Goal: Task Accomplishment & Management: Manage account settings

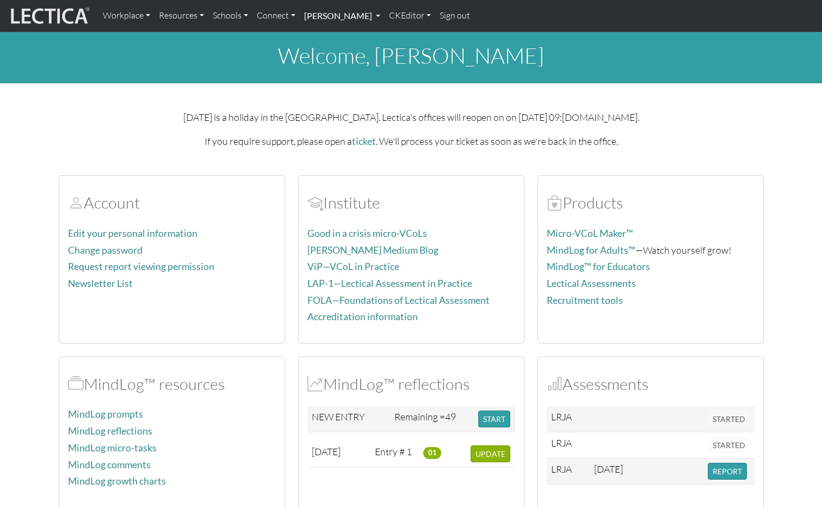
click at [378, 11] on link "[PERSON_NAME]" at bounding box center [342, 15] width 85 height 23
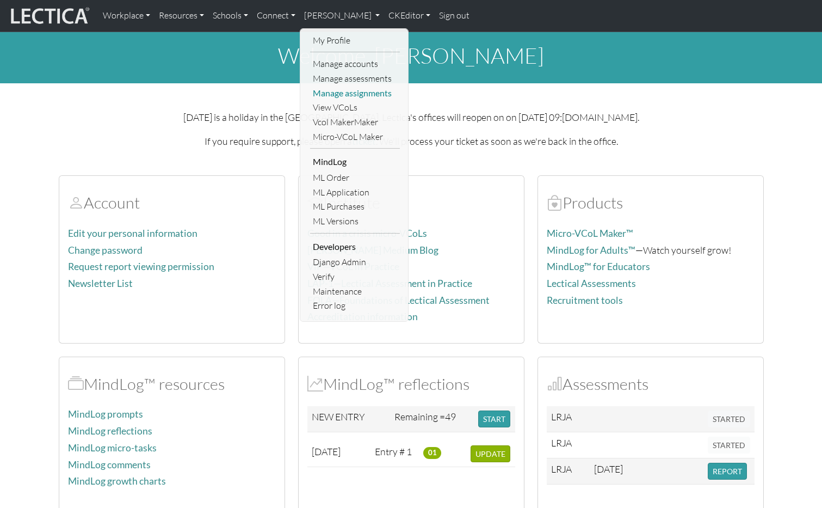
click at [359, 90] on link "Manage assignments" at bounding box center [355, 93] width 90 height 15
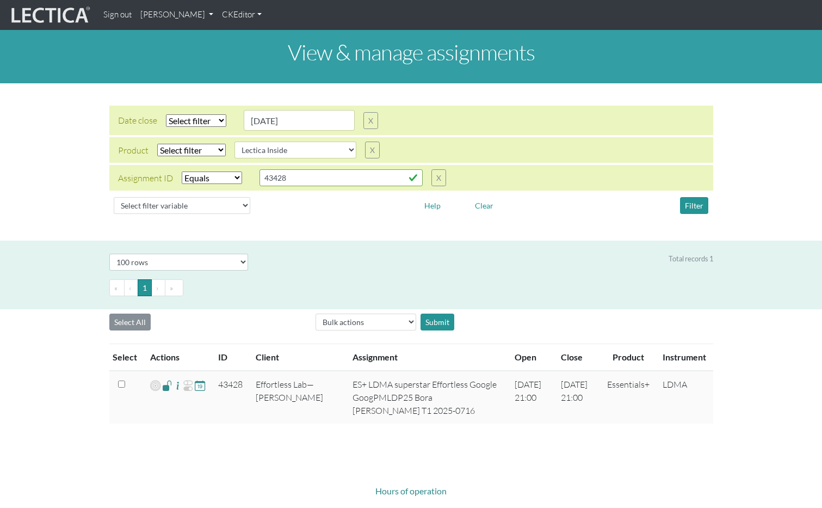
select select
select select "Lectica Inside"
select select "equal"
select select "100"
click at [307, 180] on input "43428" at bounding box center [341, 177] width 163 height 17
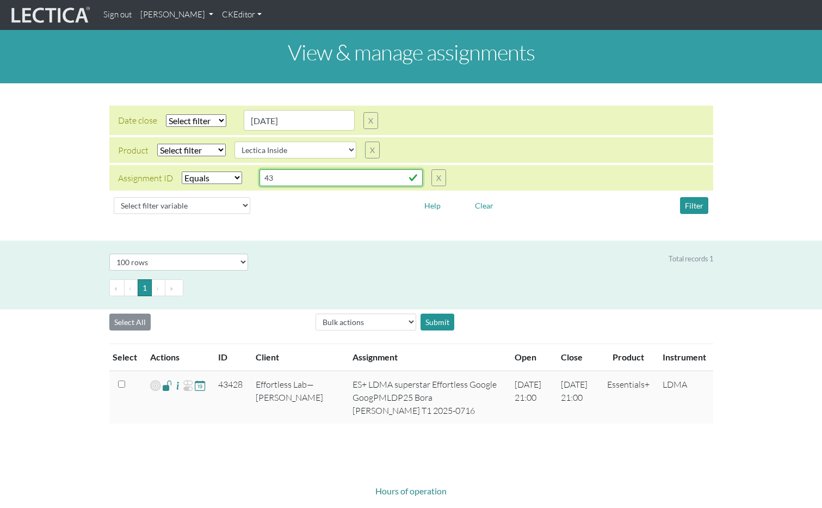
type input "4"
type input "43475"
click at [696, 204] on button "Filter" at bounding box center [694, 205] width 28 height 17
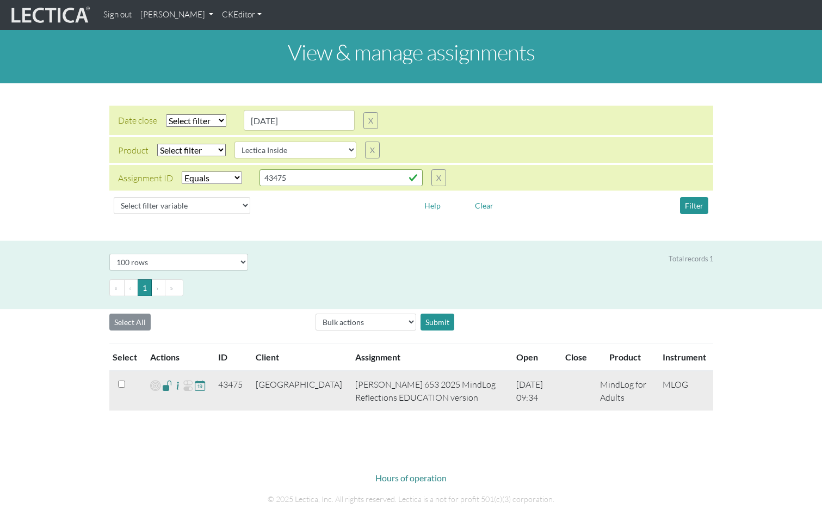
click at [168, 389] on span at bounding box center [167, 385] width 10 height 13
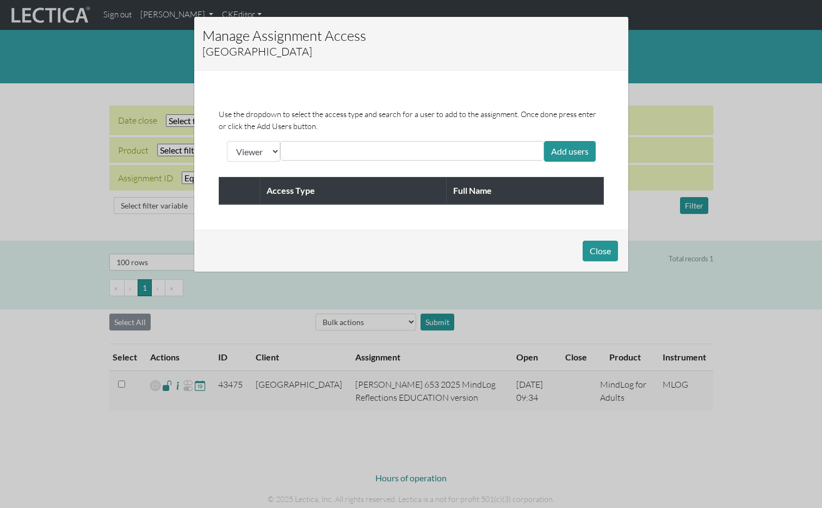
click at [320, 155] on input "text" at bounding box center [331, 150] width 97 height 13
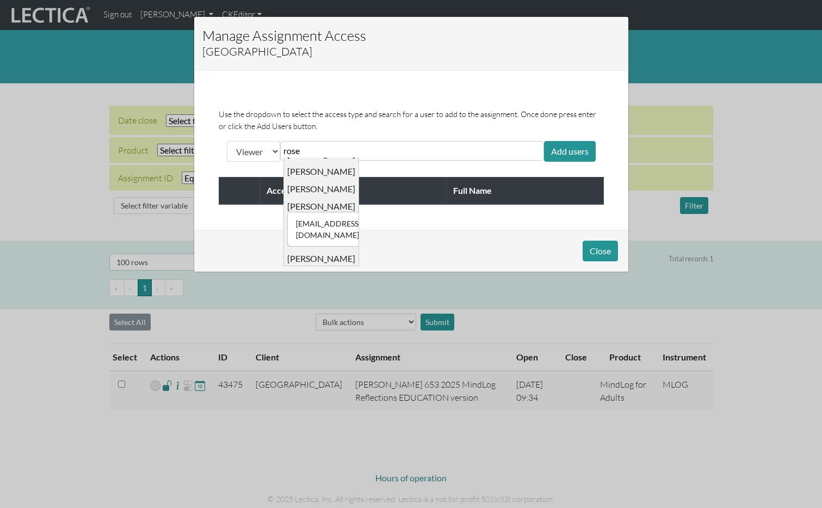
scroll to position [240, 0]
type input "rose"
click at [259, 142] on select "Viewer Limited Client" at bounding box center [253, 151] width 53 height 21
click at [227, 141] on select "Viewer Limited Client" at bounding box center [253, 151] width 53 height 21
click at [255, 149] on select "Viewer Limited Client" at bounding box center [253, 151] width 53 height 21
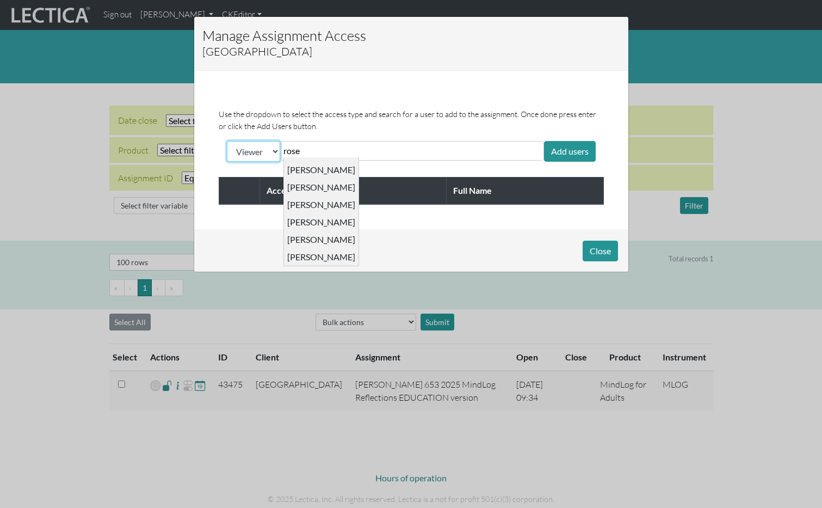
select select "client"
click at [227, 141] on select "Viewer Limited Client" at bounding box center [253, 151] width 53 height 21
click at [349, 149] on input "rose" at bounding box center [331, 150] width 97 height 13
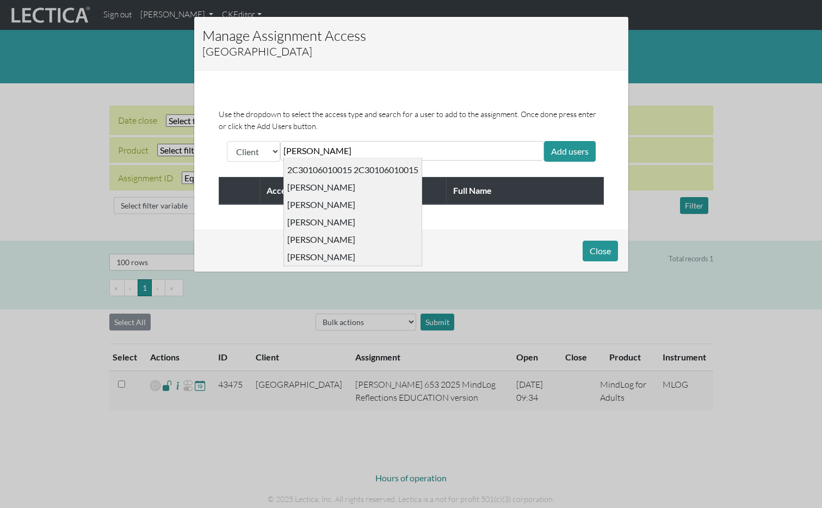
type input "rose patel"
click at [654, 107] on div "Manage Assignment Access Lectica Middle School Use the dropdown to select the a…" at bounding box center [411, 254] width 822 height 508
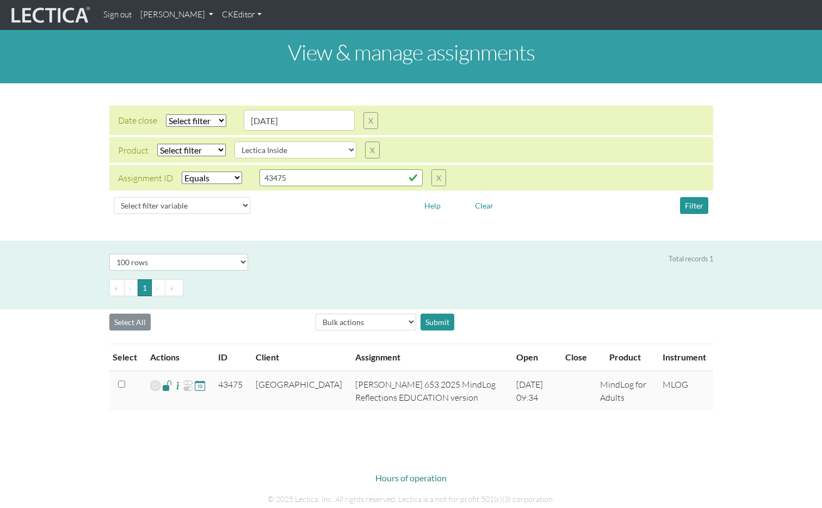
click at [211, 20] on link "Alessandro Madruga Correia" at bounding box center [177, 14] width 82 height 21
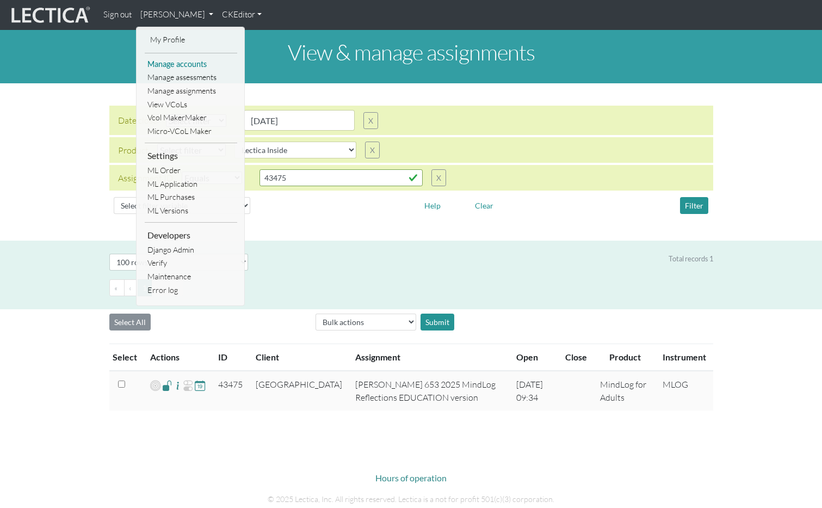
click at [189, 65] on link "Manage accounts" at bounding box center [191, 65] width 93 height 14
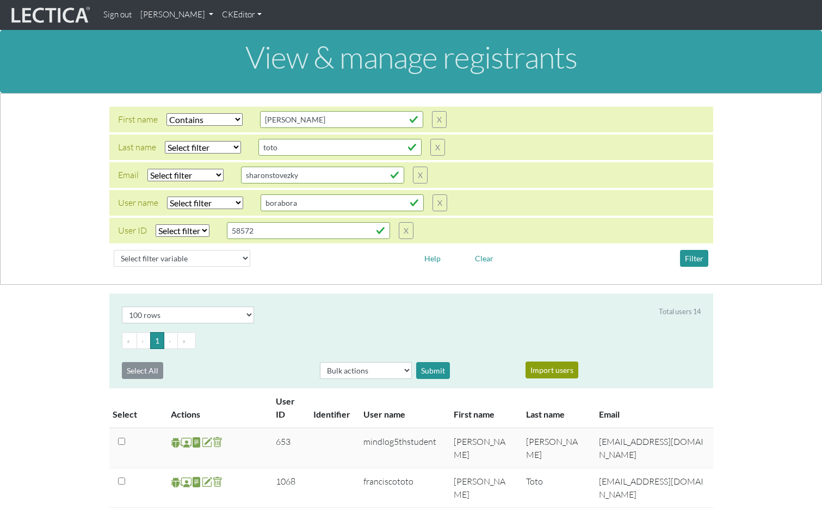
select select "icontains"
select select "100"
click at [309, 127] on input "francis" at bounding box center [341, 119] width 163 height 17
type input "rose"
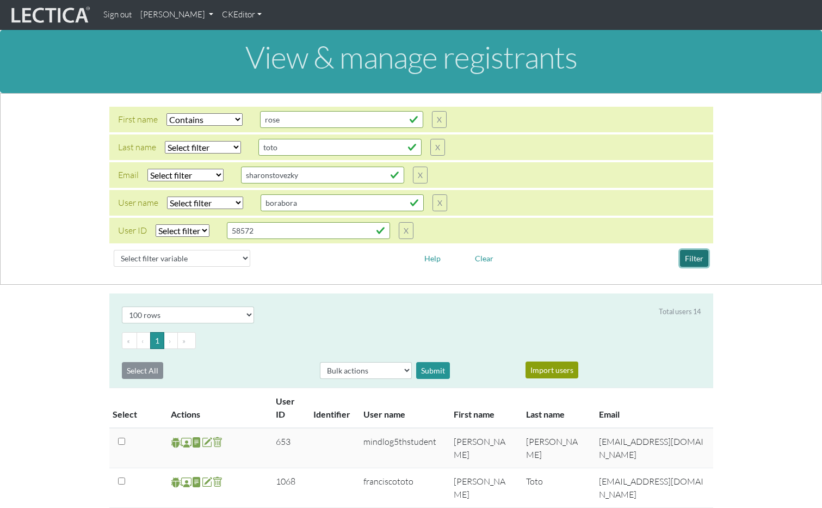
click at [699, 256] on button "Filter" at bounding box center [694, 258] width 28 height 17
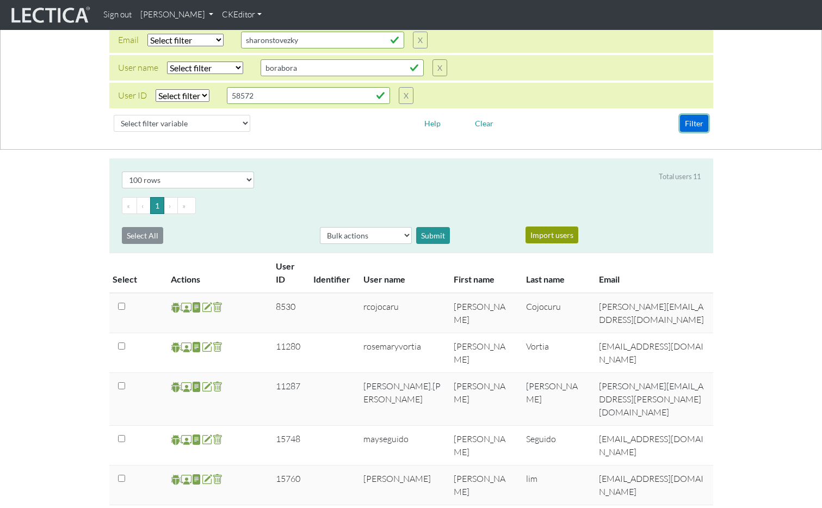
scroll to position [64, 0]
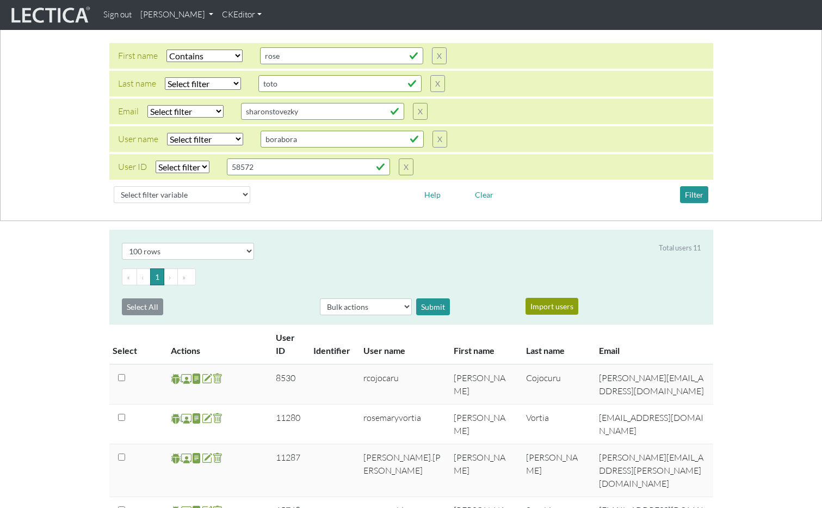
click at [212, 140] on select "Select filter Equals Does not equal Contains Does not contain Starts with Ends …" at bounding box center [205, 139] width 76 height 13
select select "icontains"
click at [167, 133] on select "Select filter Equals Does not equal Contains Does not contain Starts with Ends …" at bounding box center [205, 139] width 76 height 13
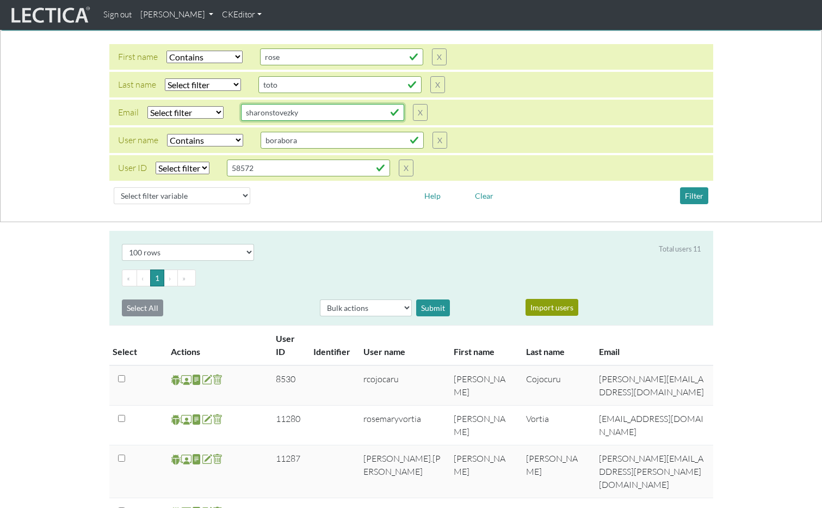
click at [301, 116] on input "sharonstovezky" at bounding box center [322, 112] width 163 height 17
click at [302, 116] on input "sharonstovezky" at bounding box center [322, 112] width 163 height 17
paste input "mindlog5thteacher"
type input "mindlog5thteacher"
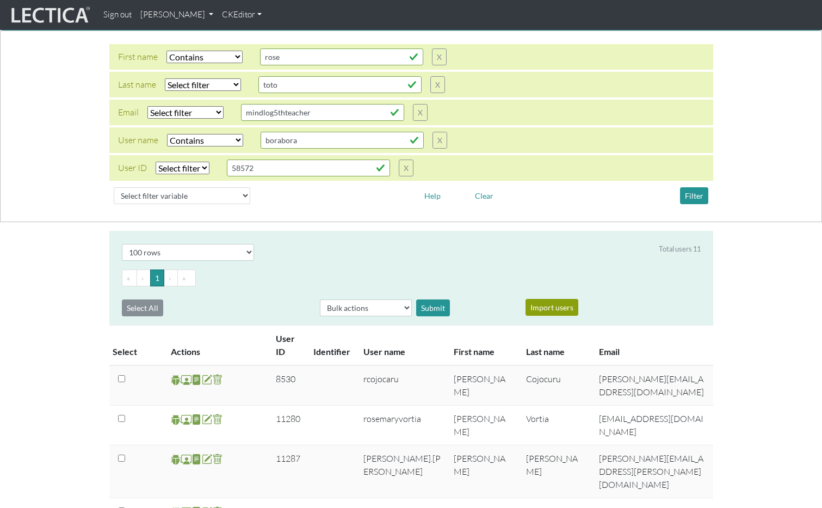
click at [220, 53] on select "Select filter Equals Does not equal Contains Does not contain Starts with Ends …" at bounding box center [205, 57] width 76 height 13
select select
click at [167, 51] on select "Select filter Equals Does not equal Contains Does not contain Starts with Ends …" at bounding box center [205, 57] width 76 height 13
click at [688, 193] on button "Filter" at bounding box center [694, 195] width 28 height 17
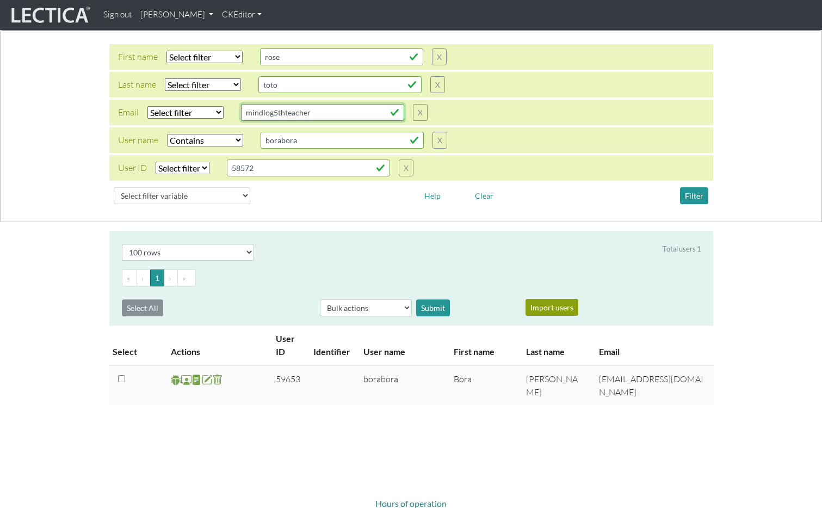
click at [328, 113] on input "mindlog5thteacher" at bounding box center [322, 112] width 163 height 17
click at [307, 146] on input "borabora" at bounding box center [342, 140] width 163 height 17
click at [308, 145] on input "borabora" at bounding box center [342, 140] width 163 height 17
paste input "mindlog5thteacher"
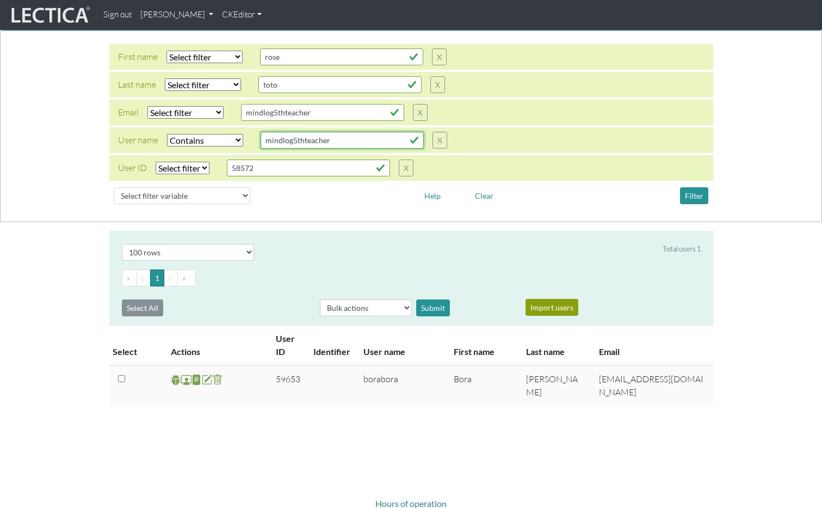
type input "mindlog5thteacher"
click at [228, 142] on select "Select filter Equals Does not equal Contains Does not contain Starts with Ends …" at bounding box center [205, 140] width 76 height 13
click at [167, 134] on select "Select filter Equals Does not equal Contains Does not contain Starts with Ends …" at bounding box center [205, 140] width 76 height 13
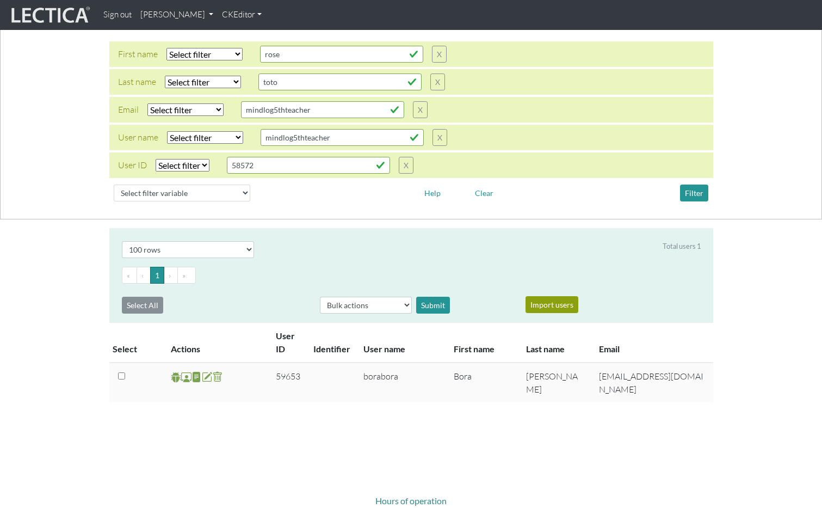
scroll to position [64, 0]
click at [692, 194] on button "Filter" at bounding box center [694, 194] width 28 height 17
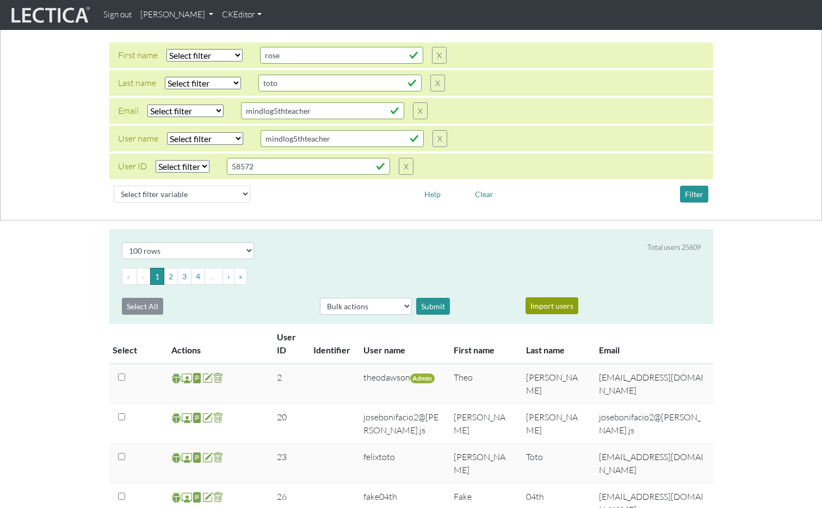
click at [226, 140] on select "Select filter Equals Does not equal Contains Does not contain Starts with Ends …" at bounding box center [205, 138] width 76 height 13
select select "iexact"
click at [167, 132] on select "Select filter Equals Does not equal Contains Does not contain Starts with Ends …" at bounding box center [205, 138] width 76 height 13
click at [698, 199] on button "Filter" at bounding box center [694, 194] width 28 height 17
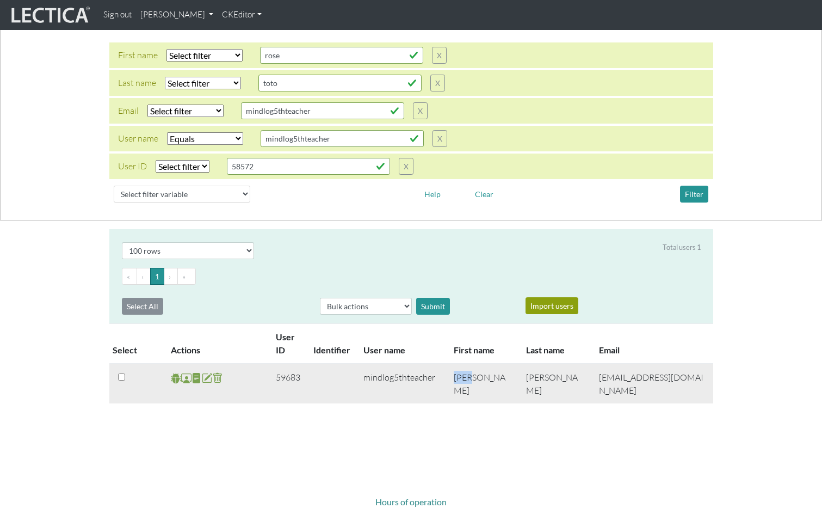
drag, startPoint x: 473, startPoint y: 378, endPoint x: 453, endPoint y: 377, distance: 20.1
click at [453, 377] on td "Rosa" at bounding box center [483, 383] width 72 height 40
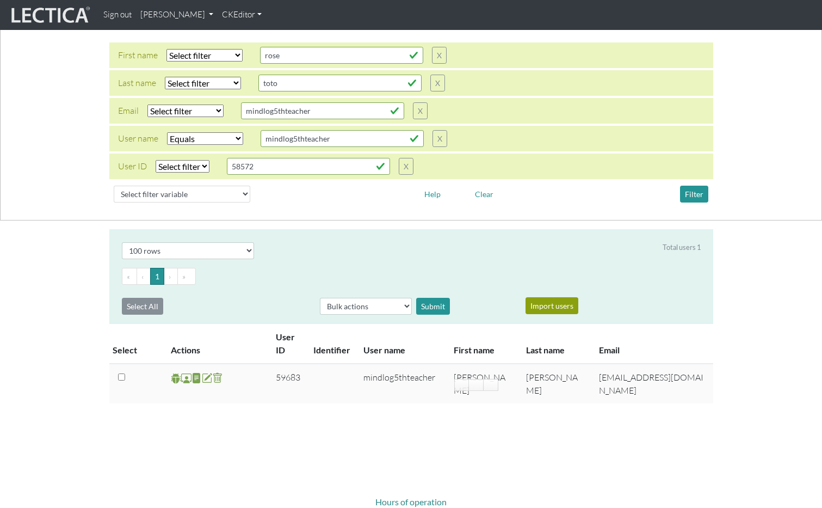
click at [500, 246] on div "Total users 1" at bounding box center [485, 250] width 447 height 17
click at [205, 21] on link "Alessandro Madruga Correia" at bounding box center [177, 14] width 82 height 21
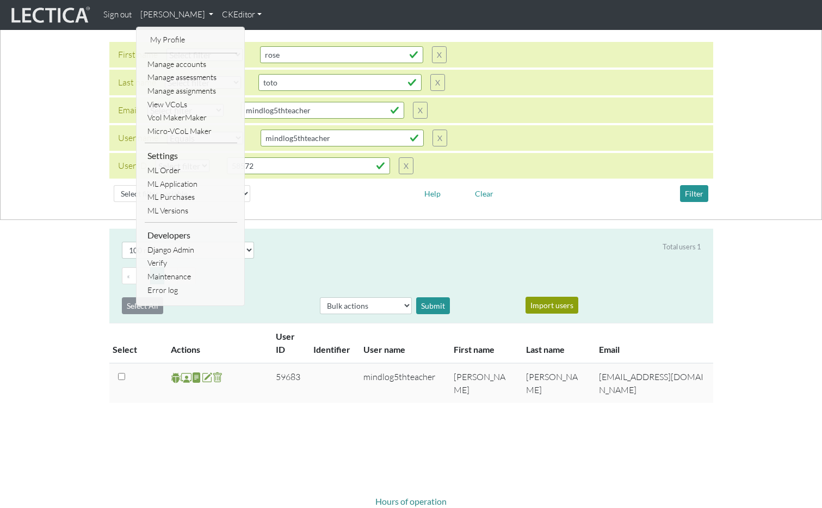
click at [206, 89] on link "Manage assignments" at bounding box center [191, 91] width 93 height 14
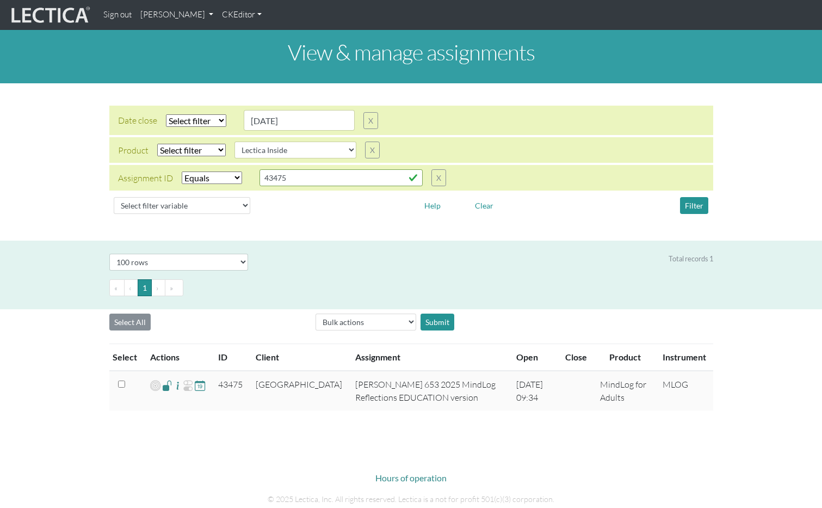
select select
select select "Lectica Inside"
select select "equal"
select select "100"
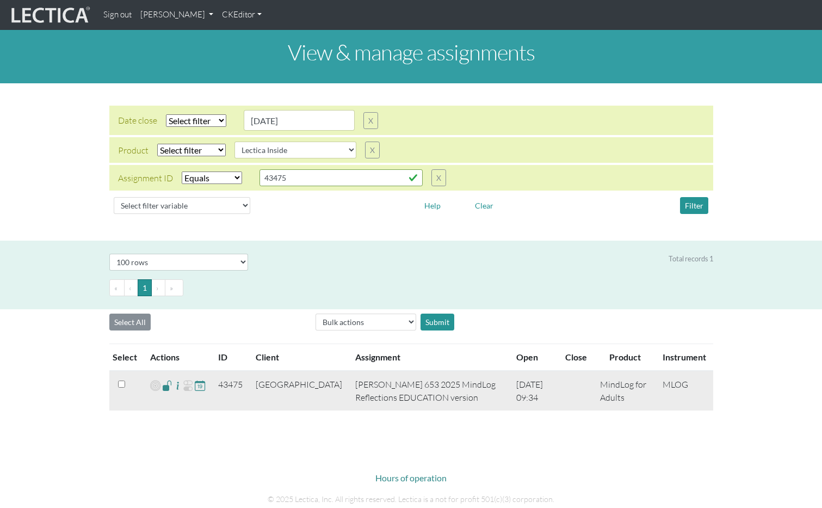
click at [167, 388] on span at bounding box center [167, 385] width 10 height 13
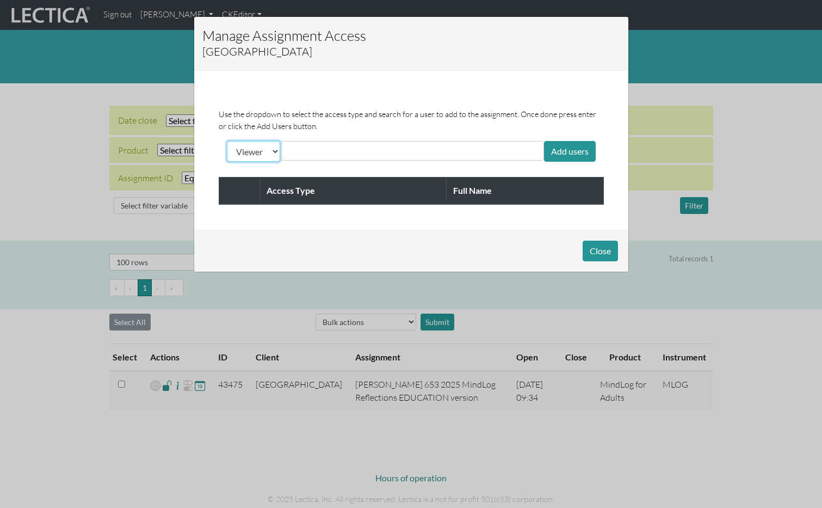
click at [273, 146] on select "Viewer Limited Client" at bounding box center [253, 151] width 53 height 21
select select "client"
click at [227, 141] on select "Viewer Limited Client" at bounding box center [253, 151] width 53 height 21
click at [348, 155] on input "text" at bounding box center [331, 150] width 97 height 13
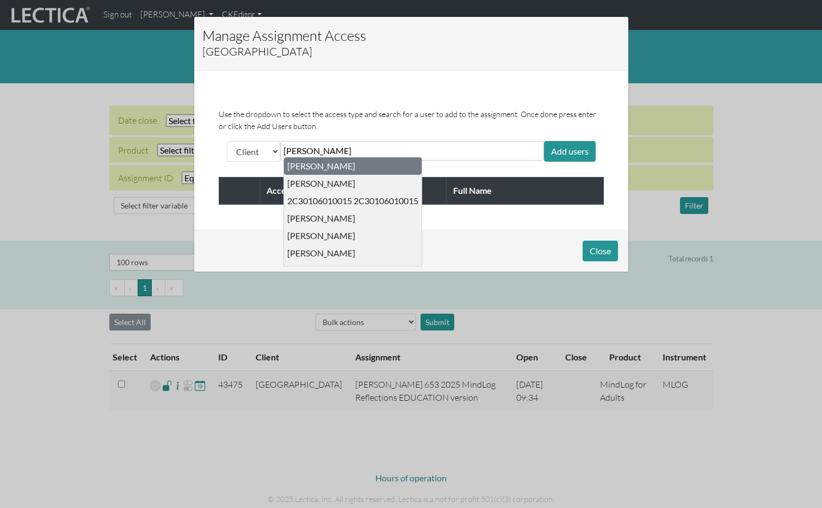
type input "rosa patel"
click at [337, 168] on div "Rosa Patel" at bounding box center [353, 165] width 138 height 17
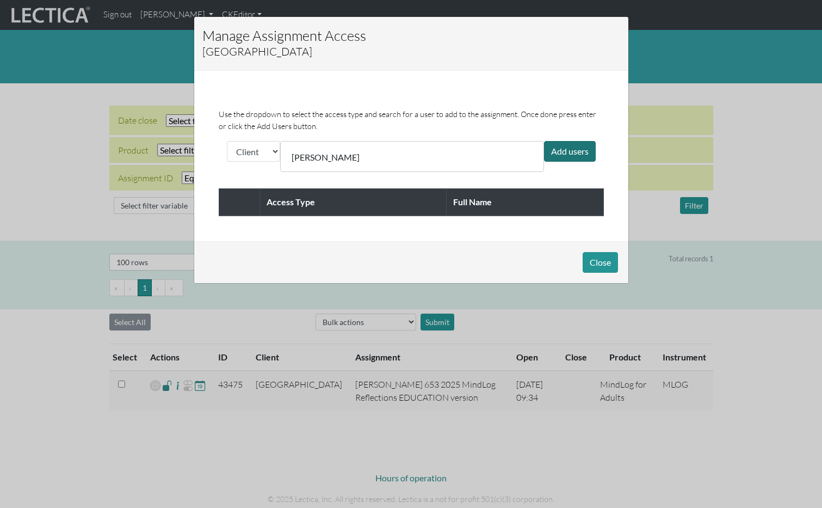
click at [572, 149] on div "Add users" at bounding box center [570, 151] width 52 height 21
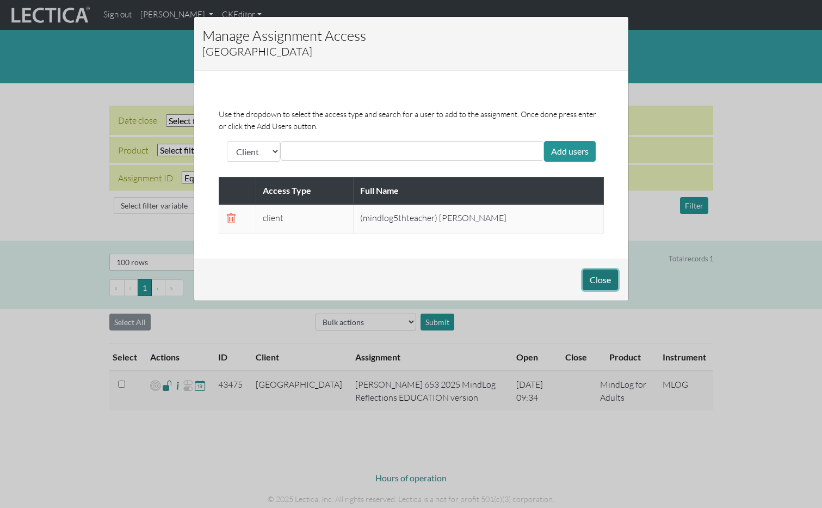
click at [599, 279] on button "Close" at bounding box center [600, 279] width 35 height 21
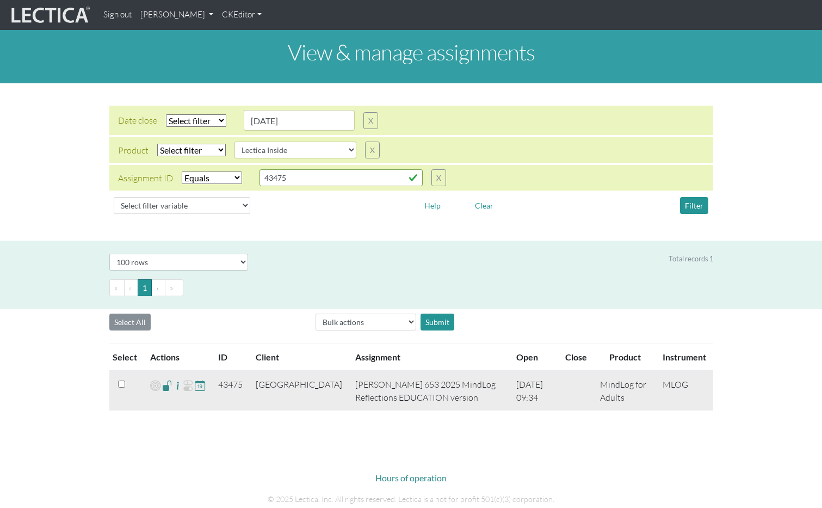
click at [231, 382] on td "43475" at bounding box center [231, 391] width 38 height 40
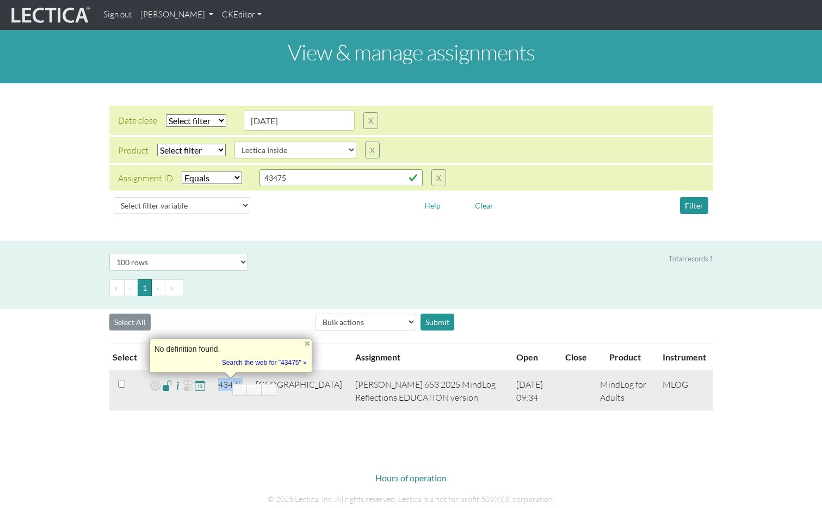
copy td "43475"
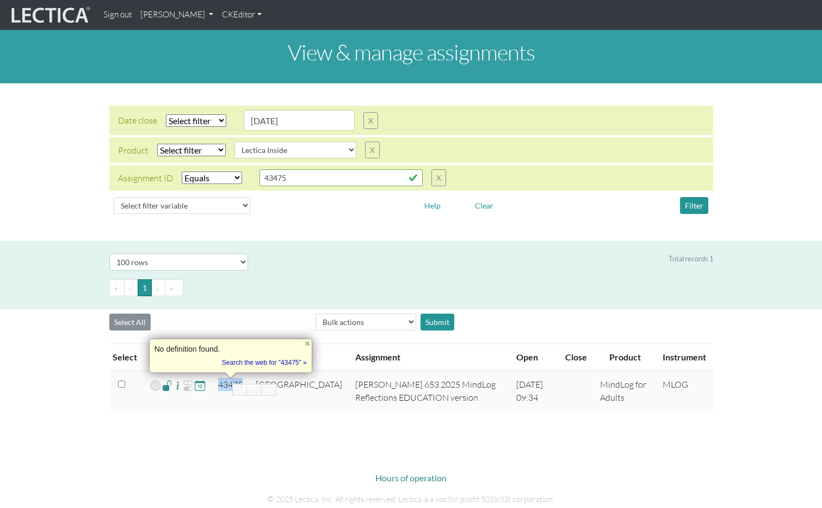
click at [214, 10] on link "[PERSON_NAME]" at bounding box center [177, 14] width 82 height 21
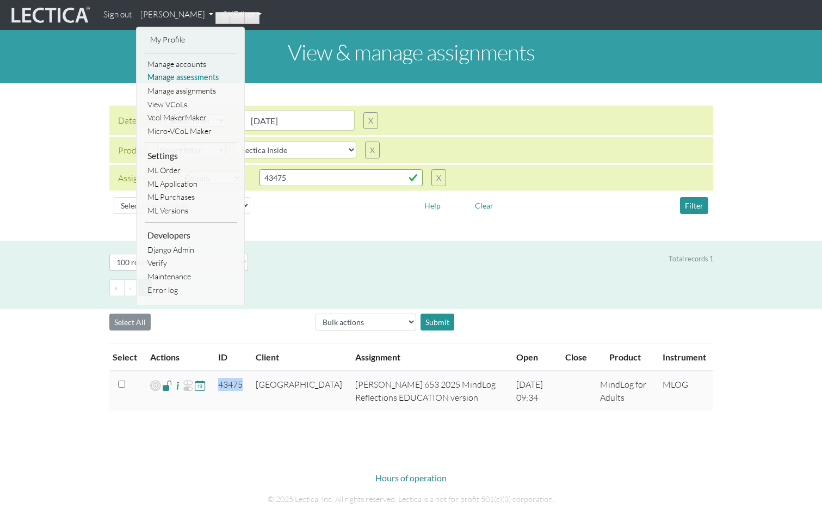
click at [195, 82] on link "Manage assessments" at bounding box center [191, 78] width 93 height 14
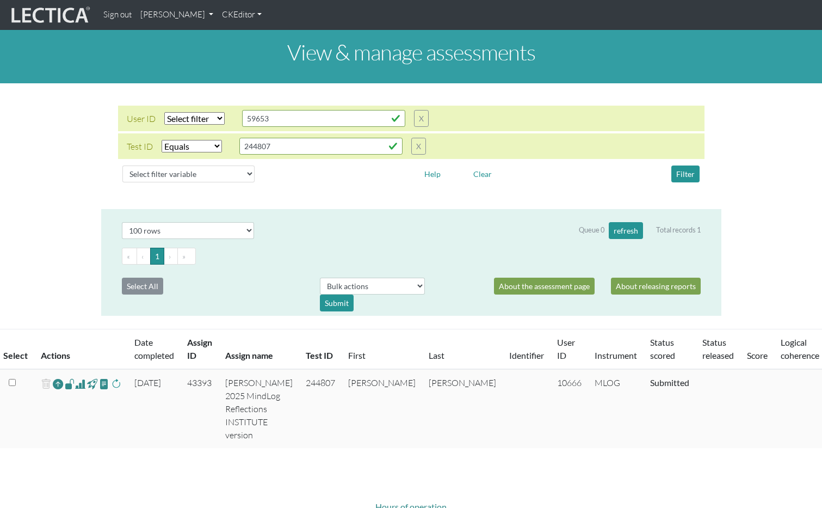
select select "equal"
select select "100"
click at [208, 171] on select "Select filter variable Assignment name Assignment ID Clarity persuasive Clarity…" at bounding box center [188, 173] width 132 height 17
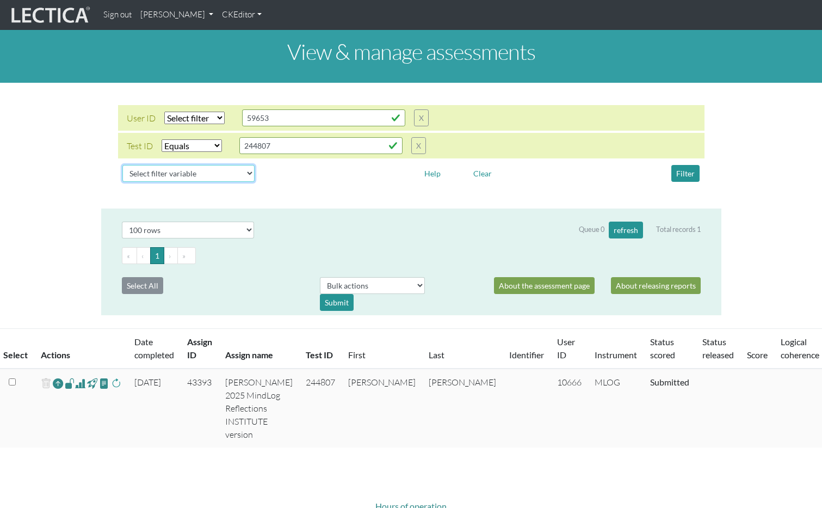
select select "assignment__id"
click at [122, 182] on select "Select filter variable Assignment name Assignment ID Clarity persuasive Clarity…" at bounding box center [188, 173] width 132 height 17
select select
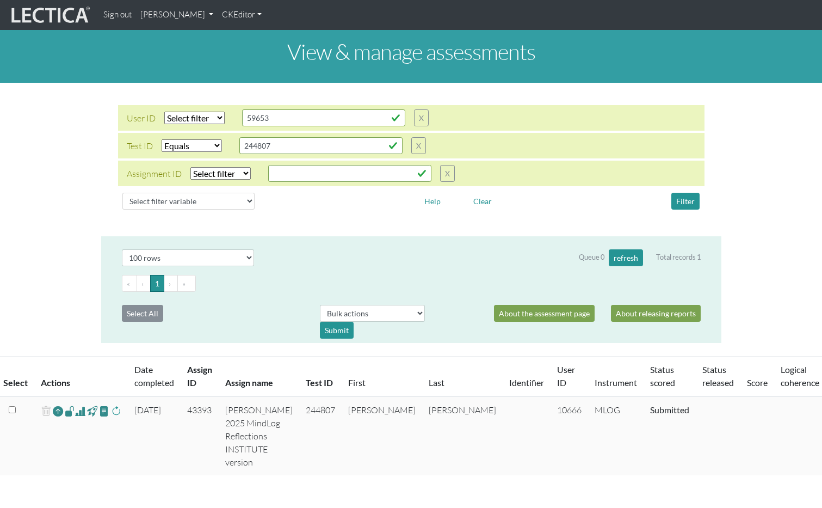
click at [307, 182] on div "Assignment ID Select filter Equals List Contains Greater than Less than Search …" at bounding box center [411, 174] width 587 height 26
click at [311, 176] on input "text" at bounding box center [349, 173] width 163 height 17
paste input "43475"
type input "43475"
click at [220, 174] on select "Select filter Equals List Contains Greater than Less than" at bounding box center [220, 173] width 60 height 13
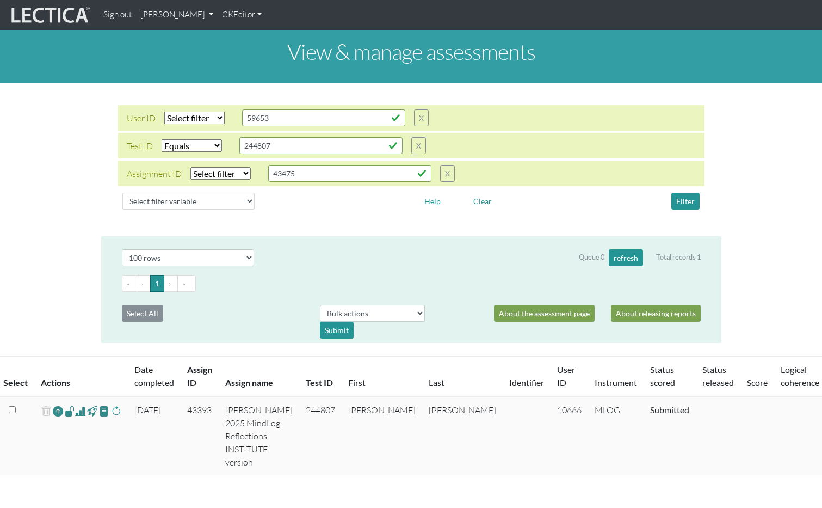
select select "equal"
click at [190, 167] on select "Select filter Equals List Contains Greater than Less than" at bounding box center [220, 173] width 60 height 13
click at [206, 149] on select "Select filter Equals List Contains Greater than Less than" at bounding box center [192, 145] width 60 height 13
select select
click at [162, 139] on select "Select filter Equals List Contains Greater than Less than" at bounding box center [192, 145] width 60 height 13
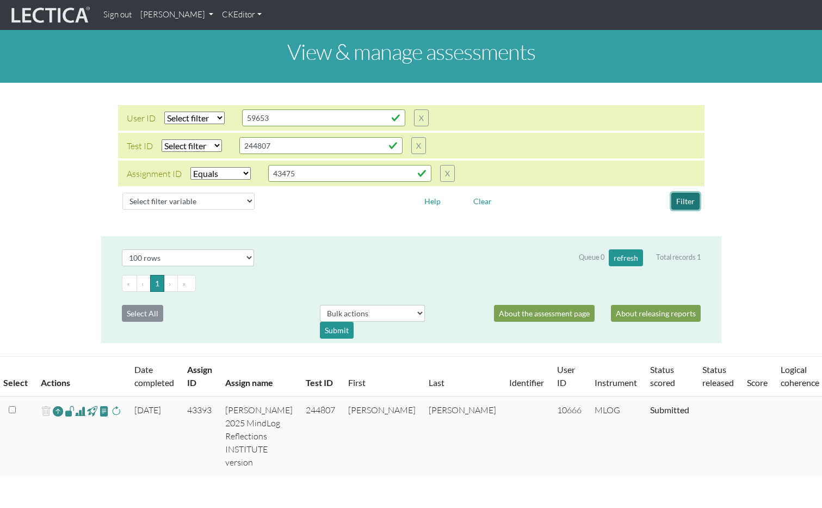
click at [691, 199] on button "Filter" at bounding box center [685, 201] width 28 height 17
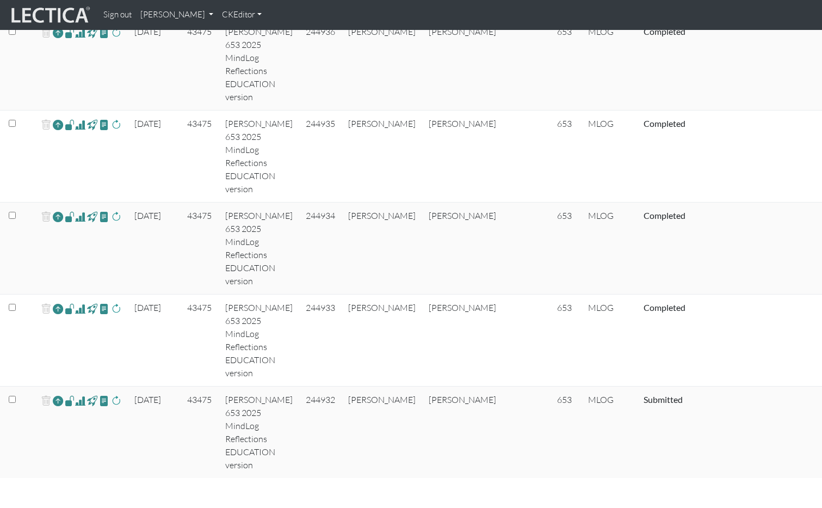
scroll to position [394, 0]
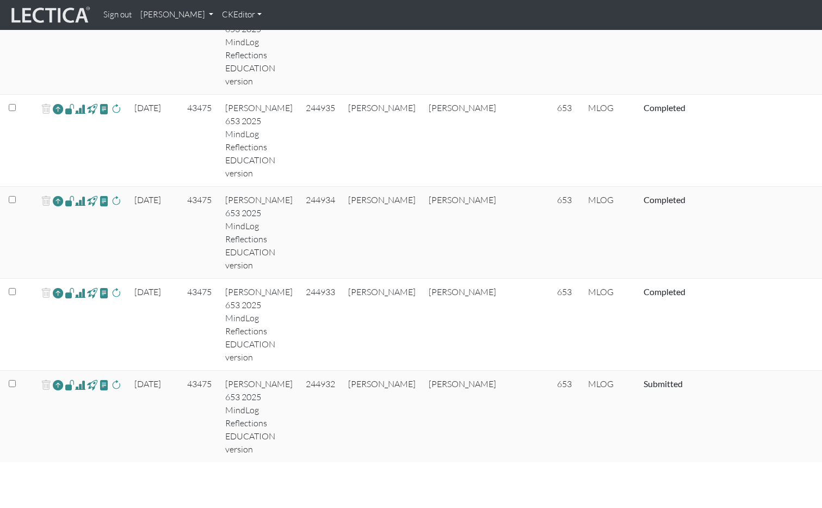
click at [70, 386] on span at bounding box center [70, 384] width 10 height 13
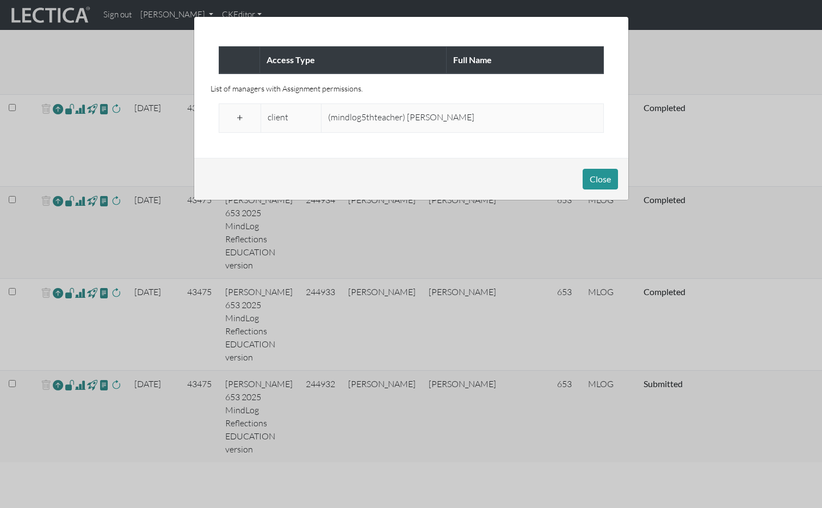
click at [243, 118] on span at bounding box center [240, 118] width 10 height 13
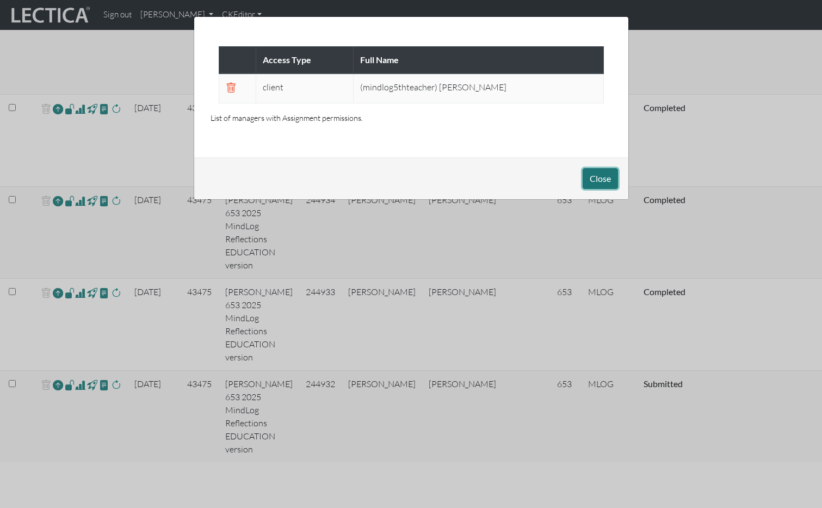
click at [603, 171] on button "Close" at bounding box center [600, 178] width 35 height 21
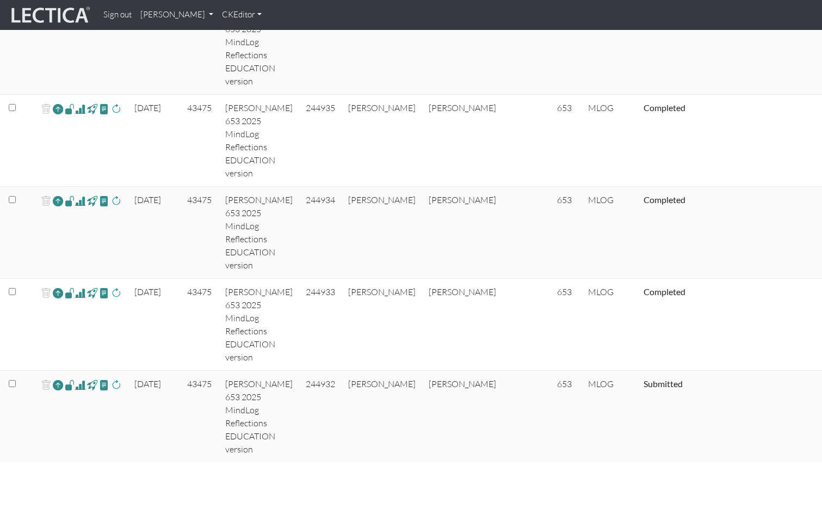
click at [67, 292] on span at bounding box center [70, 292] width 10 height 13
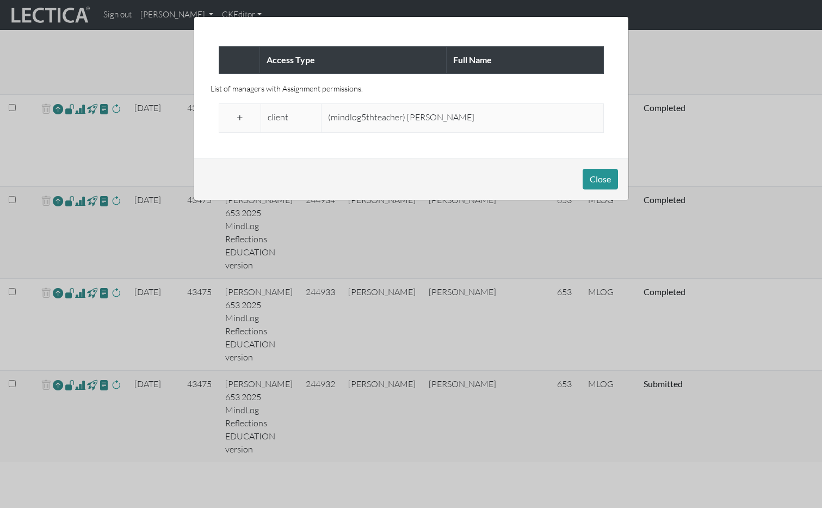
click at [240, 118] on span at bounding box center [240, 118] width 10 height 13
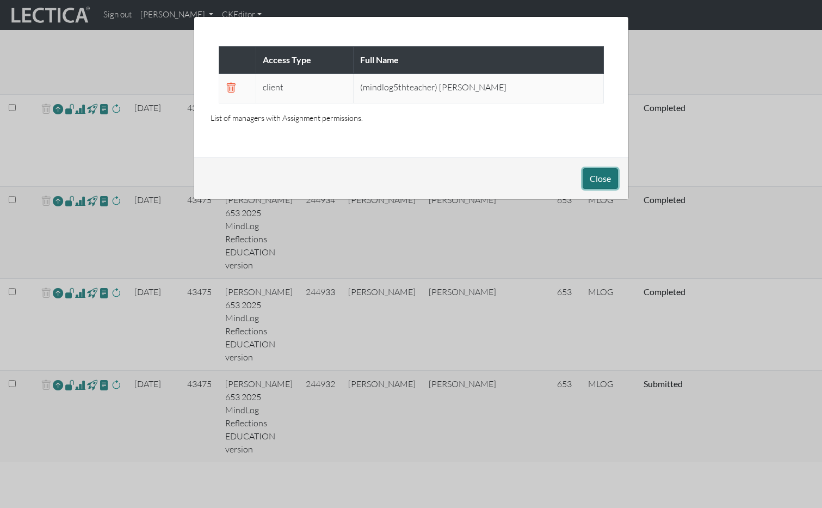
click at [601, 182] on button "Close" at bounding box center [600, 178] width 35 height 21
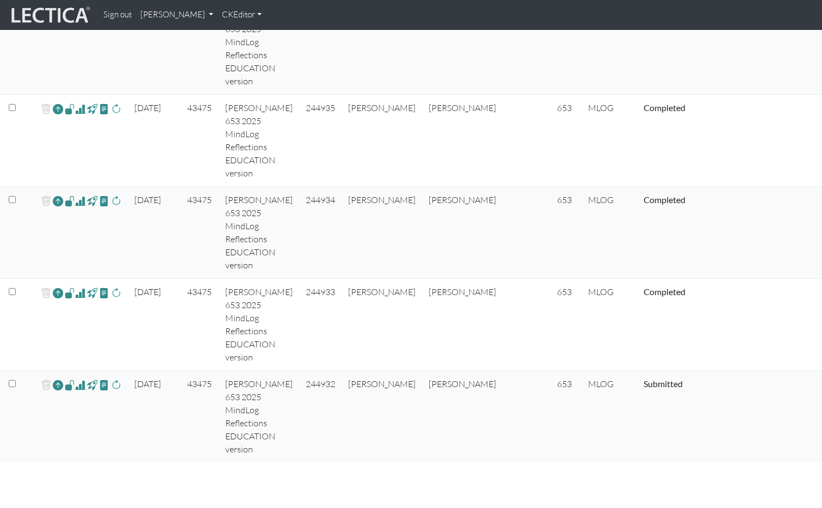
click at [67, 200] on span at bounding box center [70, 200] width 10 height 13
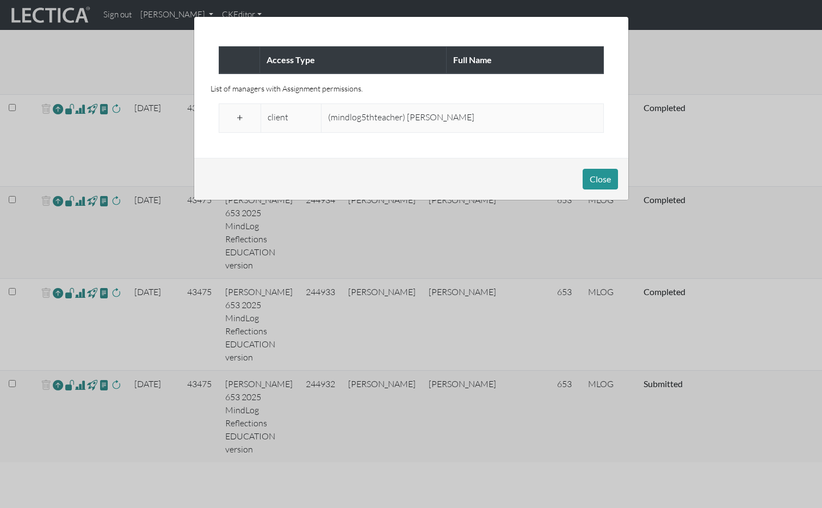
click at [243, 116] on span at bounding box center [240, 118] width 10 height 13
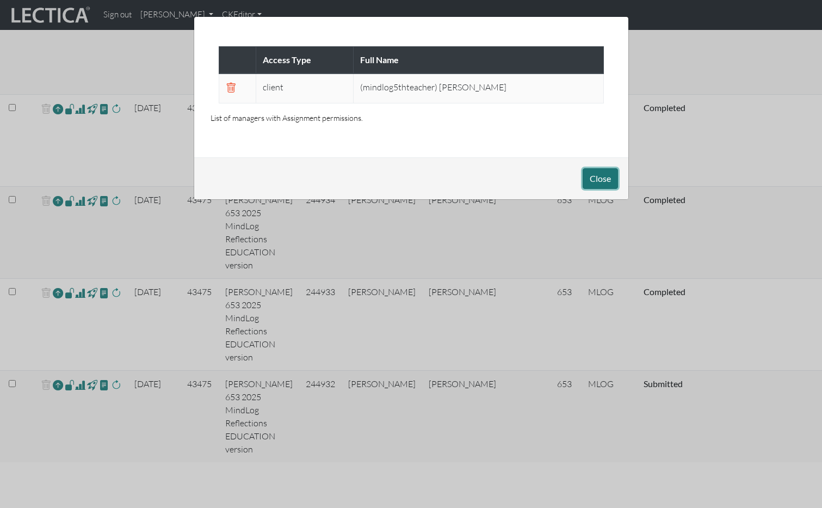
click at [590, 172] on button "Close" at bounding box center [600, 178] width 35 height 21
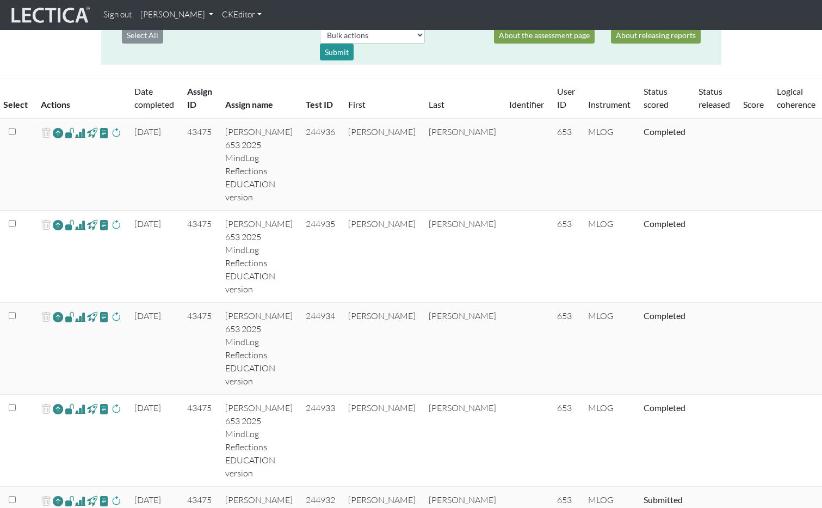
scroll to position [275, 0]
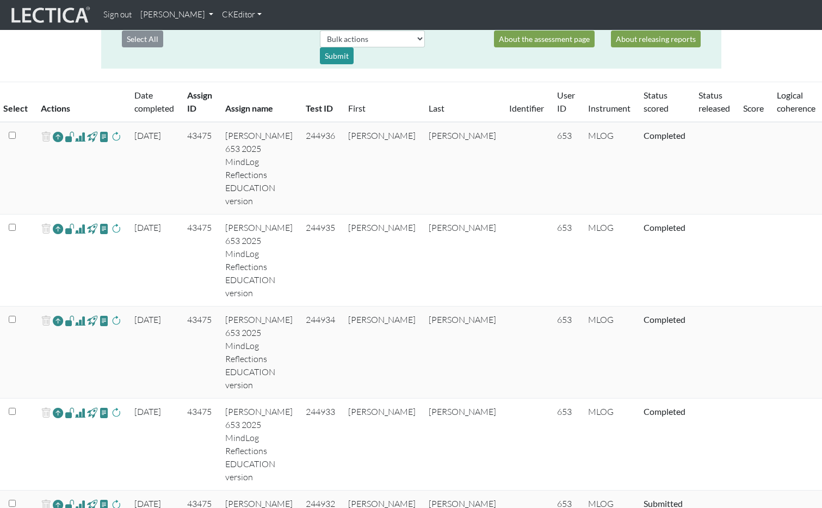
click at [66, 229] on span at bounding box center [70, 228] width 10 height 13
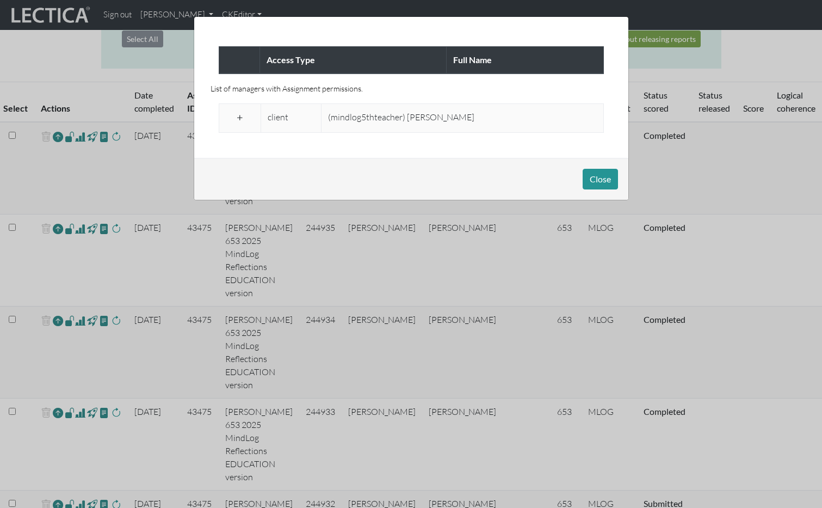
click at [249, 114] on td at bounding box center [240, 117] width 42 height 29
click at [243, 117] on span at bounding box center [240, 118] width 10 height 13
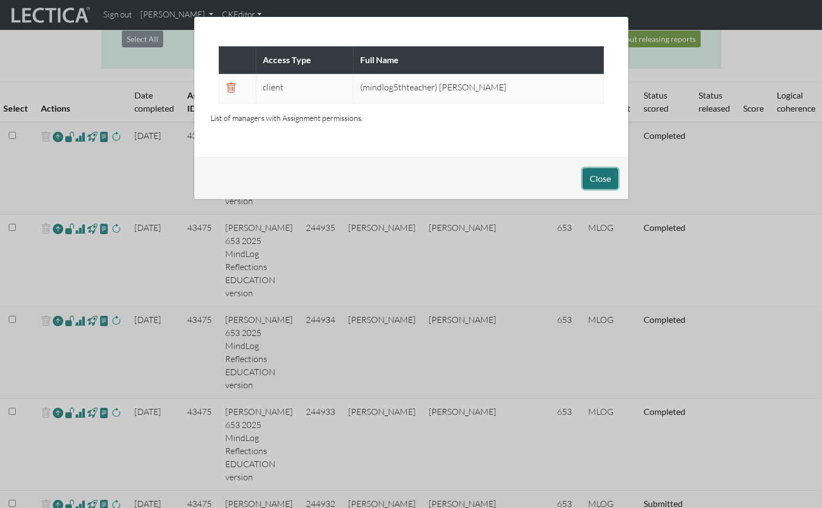
click at [603, 179] on button "Close" at bounding box center [600, 178] width 35 height 21
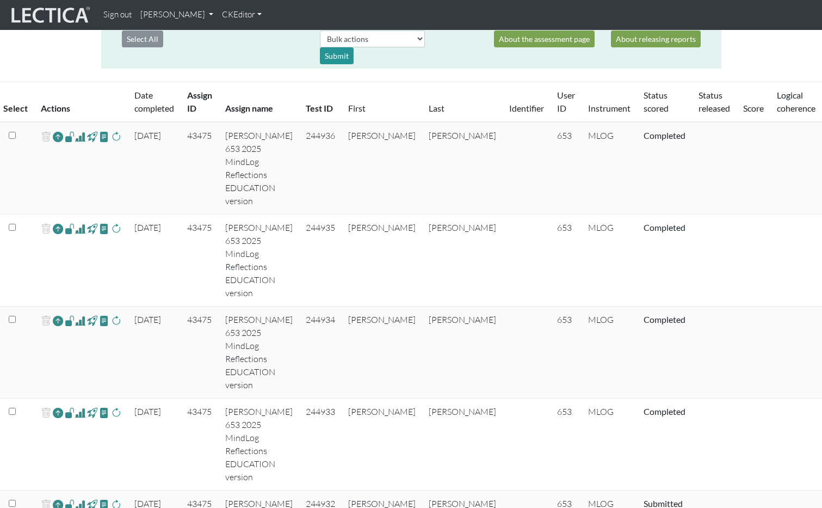
click at [69, 138] on span at bounding box center [70, 136] width 10 height 13
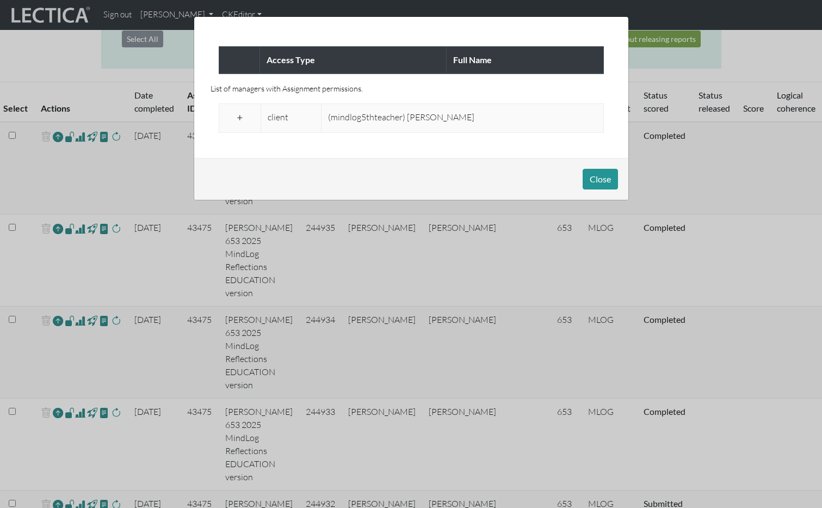
click at [242, 118] on span at bounding box center [240, 118] width 10 height 13
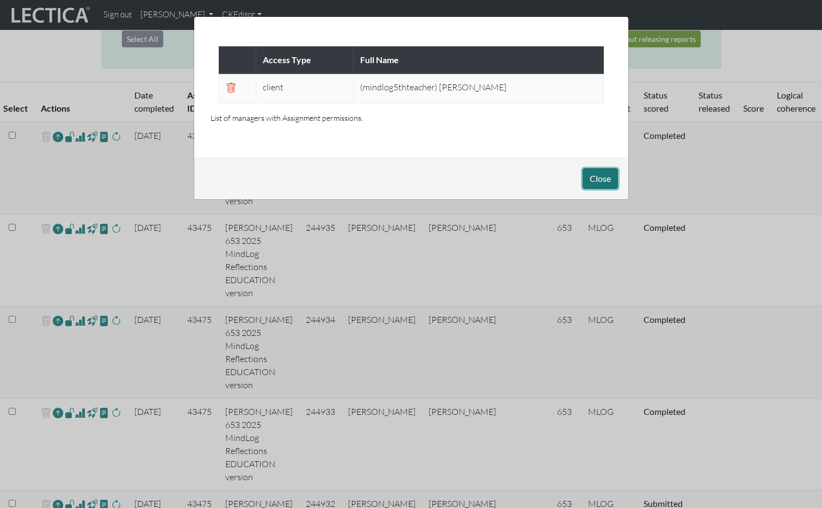
click at [615, 182] on button "Close" at bounding box center [600, 178] width 35 height 21
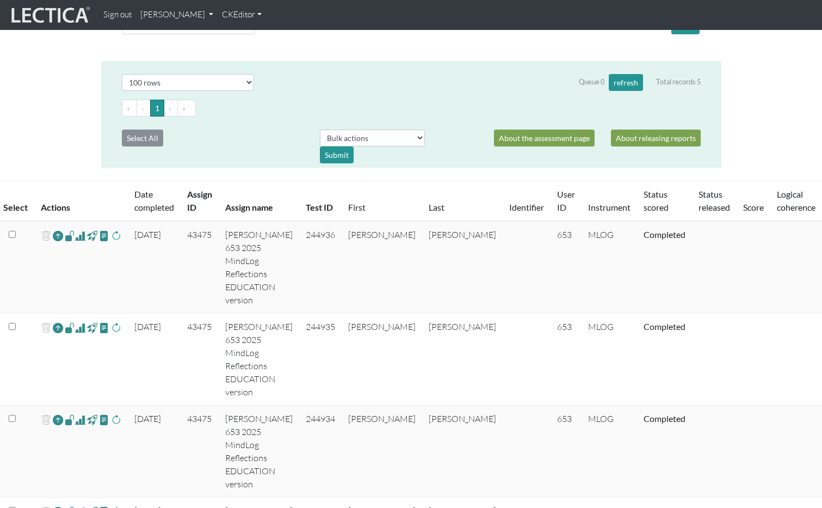
scroll to position [175, 0]
click at [118, 16] on link "Sign out" at bounding box center [117, 14] width 37 height 21
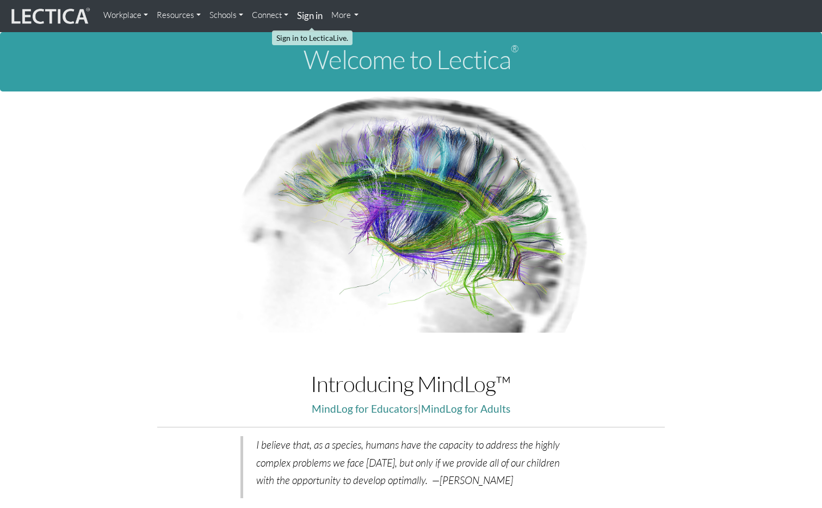
click at [311, 19] on strong "Sign in" at bounding box center [310, 15] width 26 height 11
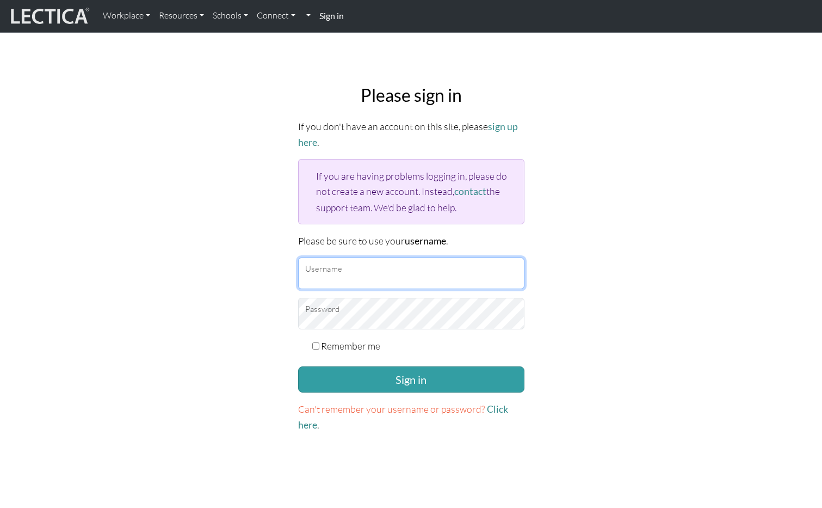
click at [359, 273] on input "Username" at bounding box center [411, 273] width 226 height 32
paste input "mindlog5thteacher"
type input "mindlog5thteacher"
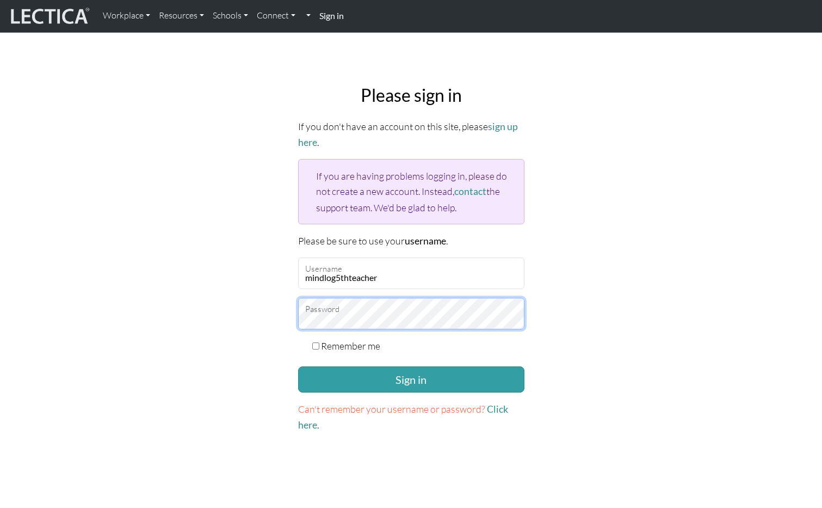
click at [298, 366] on button "Sign in" at bounding box center [411, 379] width 226 height 26
